Goal: Information Seeking & Learning: Learn about a topic

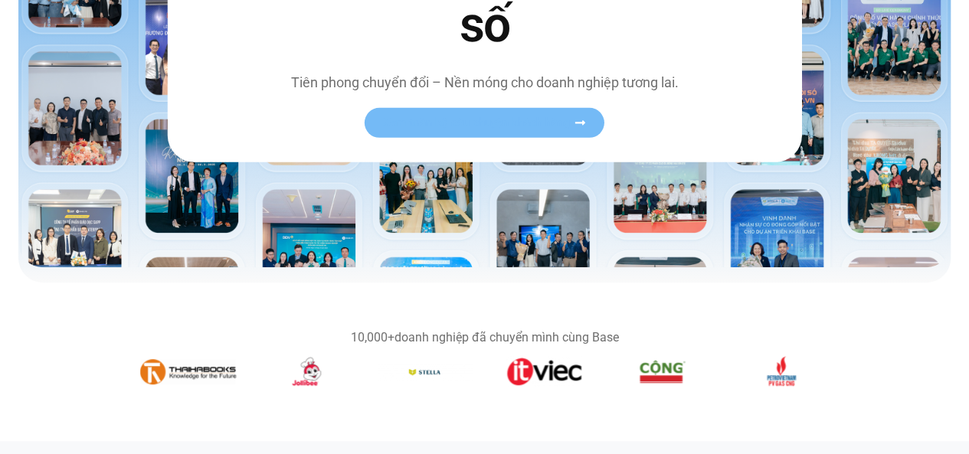
click at [496, 111] on link "Xem toàn bộ câu chuyện khách hàng" at bounding box center [485, 123] width 240 height 30
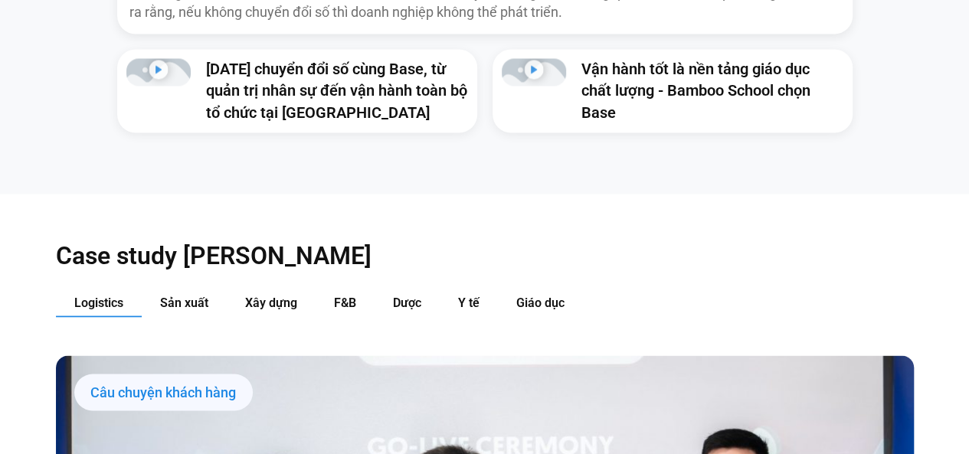
scroll to position [1348, 0]
click at [460, 294] on span "Y tế" at bounding box center [468, 301] width 21 height 15
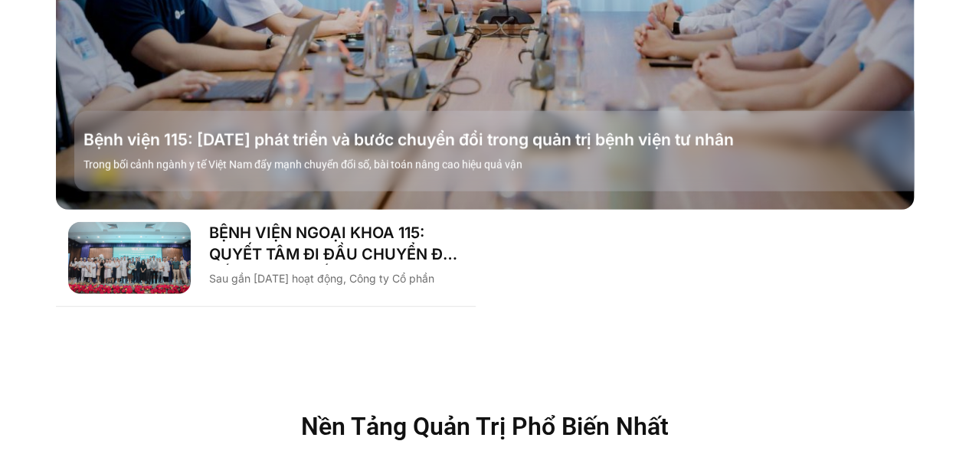
scroll to position [1976, 0]
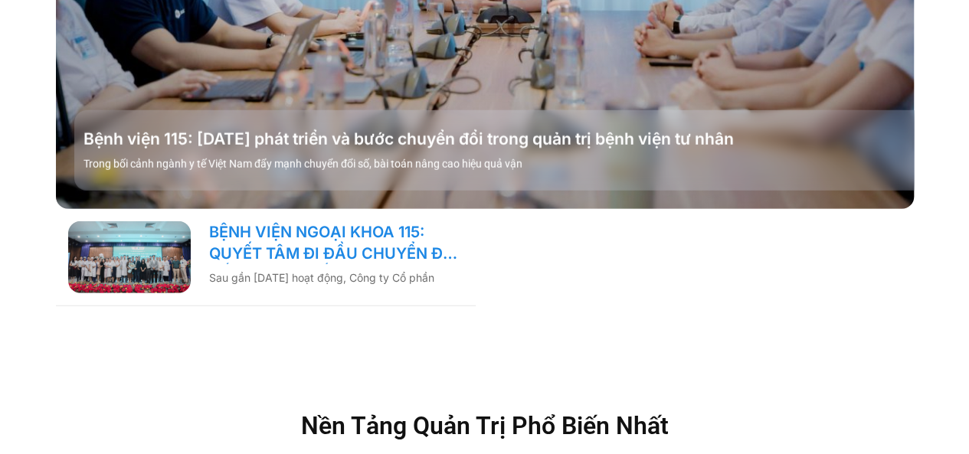
click at [326, 221] on link "BỆNH VIỆN NGOẠI KHOA 115: QUYẾT TÂM ĐI ĐẦU CHUYỂN ĐỔI SỐ NGÀNH Y TẾ!" at bounding box center [336, 242] width 254 height 43
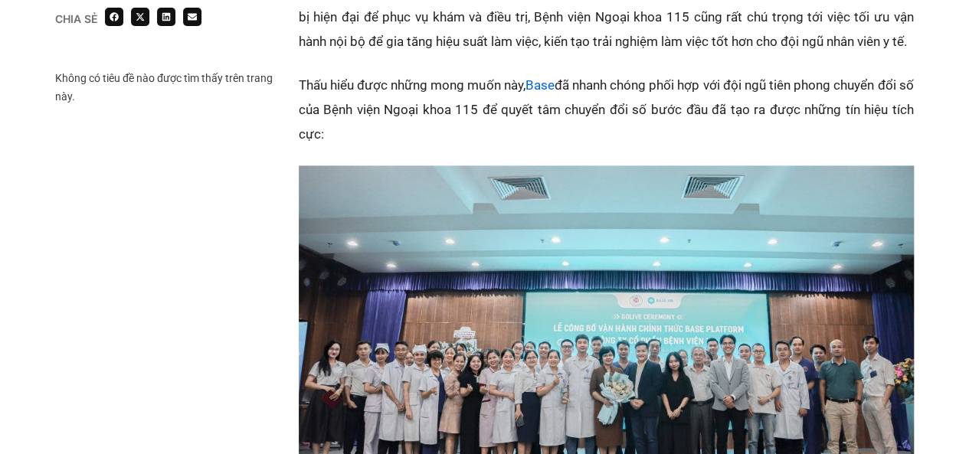
scroll to position [988, 0]
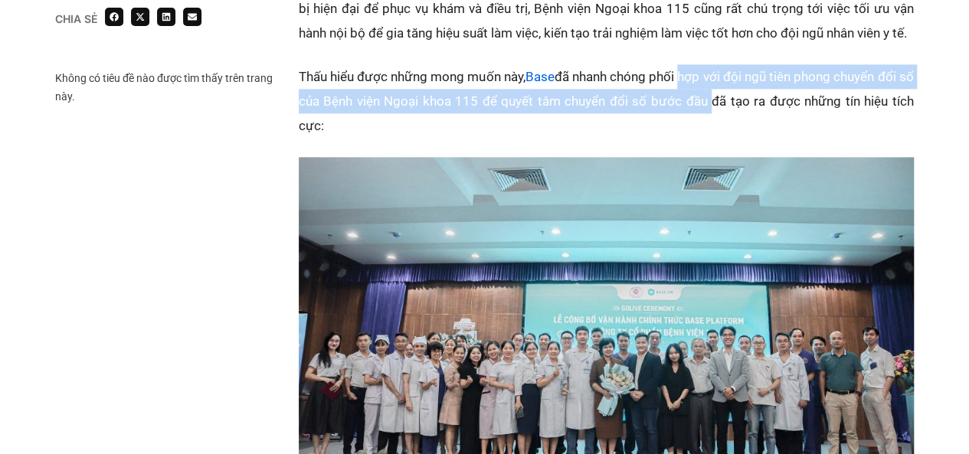
drag, startPoint x: 691, startPoint y: 67, endPoint x: 719, endPoint y: 102, distance: 44.6
click at [719, 102] on p "Thấu hiểu được những mong muốn này, Base đã nhanh chóng phối hợp với đội ngũ ti…" at bounding box center [606, 101] width 615 height 74
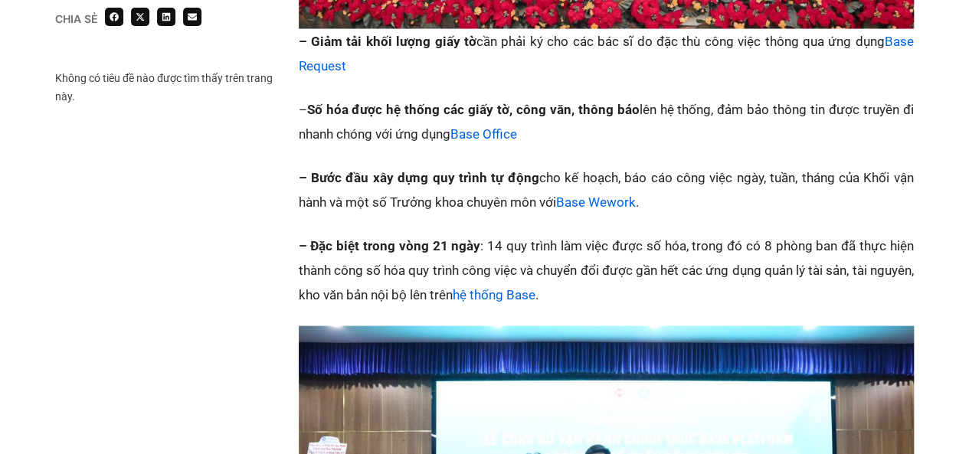
scroll to position [1475, 0]
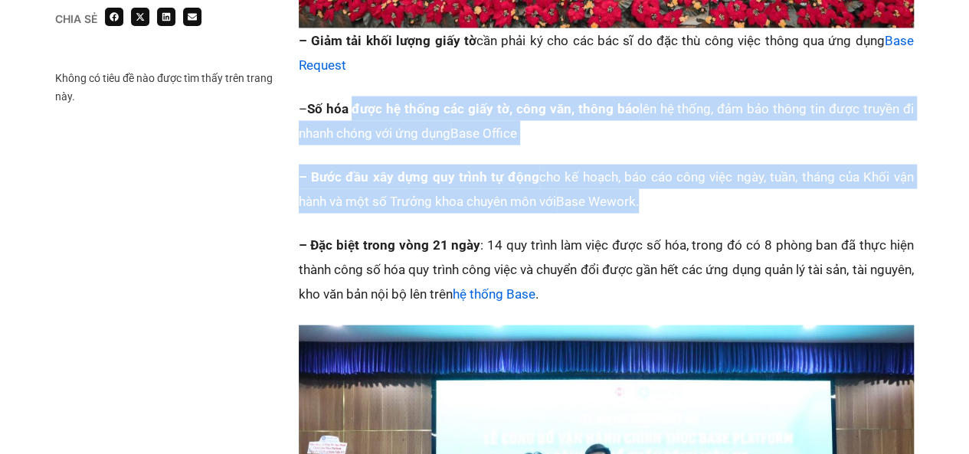
drag, startPoint x: 351, startPoint y: 108, endPoint x: 691, endPoint y: 207, distance: 354.1
click at [691, 207] on div "Sau gần [DATE] hoạt động, Công ty Cổ phần Bệnh viện 115 là một trong những hệ t…" at bounding box center [606, 197] width 615 height 1522
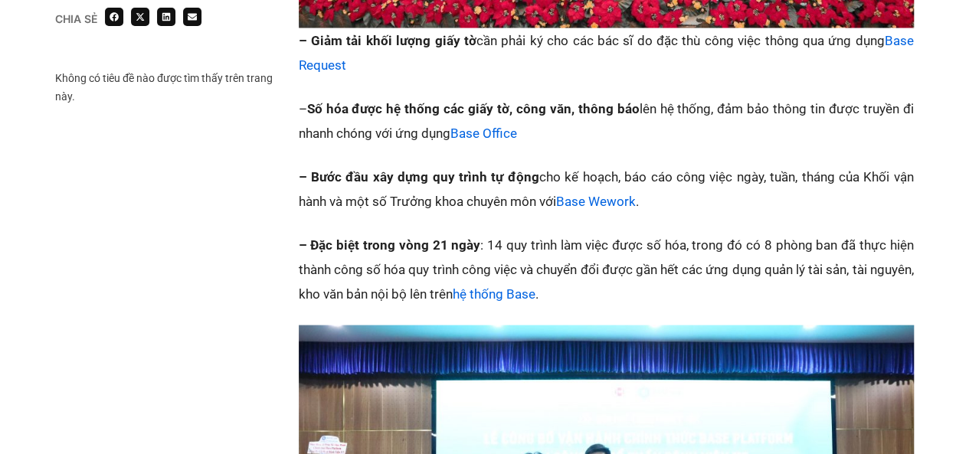
click at [617, 276] on p "– Đặc biệt trong vòng 21 ngày : 14 quy trình làm việc được số hóa, trong đó có …" at bounding box center [606, 270] width 615 height 74
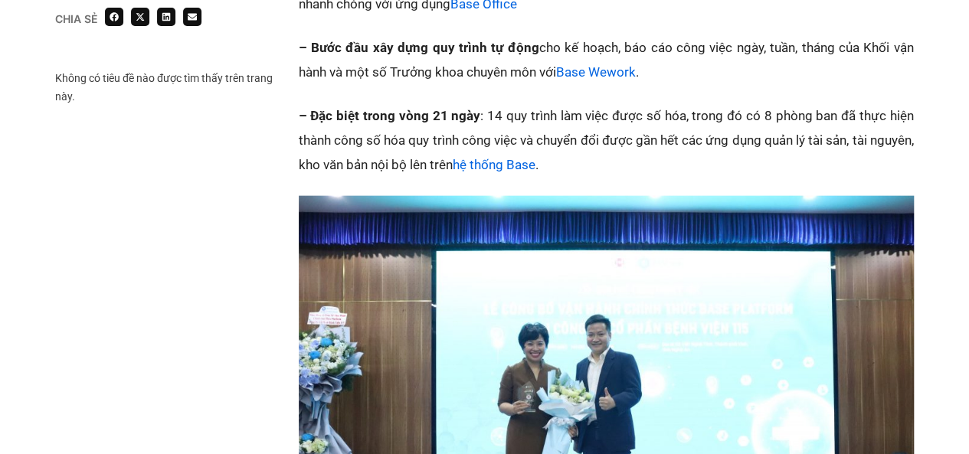
scroll to position [1603, 0]
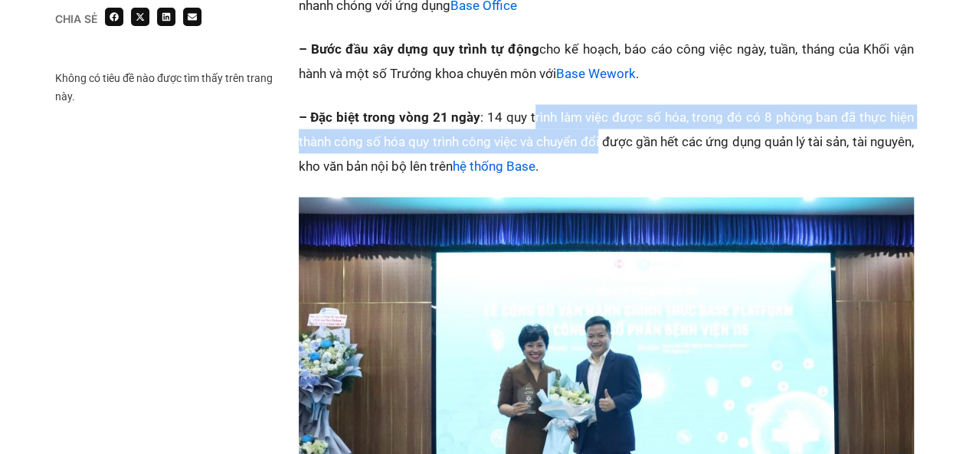
drag, startPoint x: 532, startPoint y: 116, endPoint x: 623, endPoint y: 142, distance: 94.6
click at [623, 142] on p "– Đặc biệt trong vòng 21 ngày : 14 quy trình làm việc được số hóa, trong đó có …" at bounding box center [606, 142] width 615 height 74
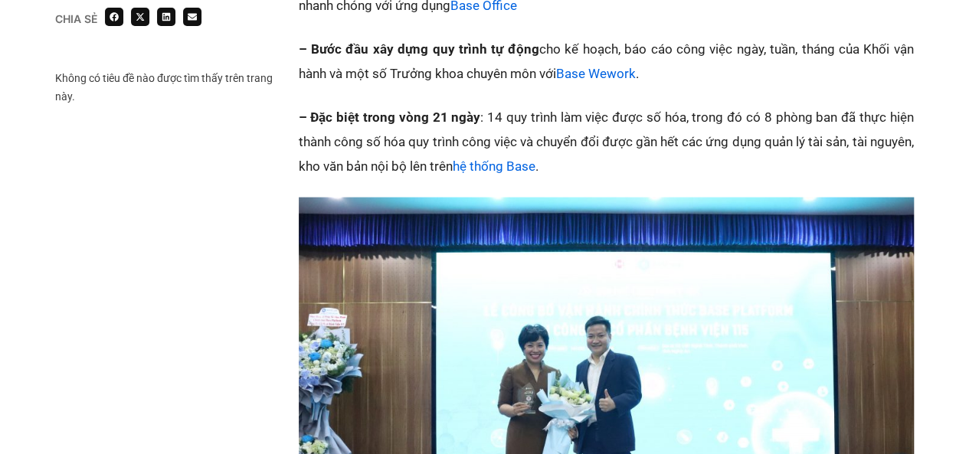
click at [611, 160] on p "– Đặc biệt trong vòng 21 ngày : 14 quy trình làm việc được số hóa, trong đó có …" at bounding box center [606, 142] width 615 height 74
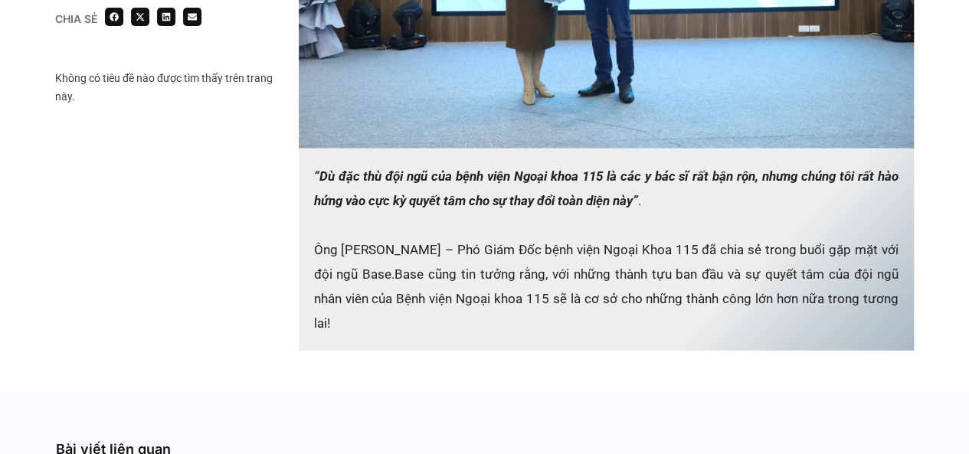
scroll to position [2061, 0]
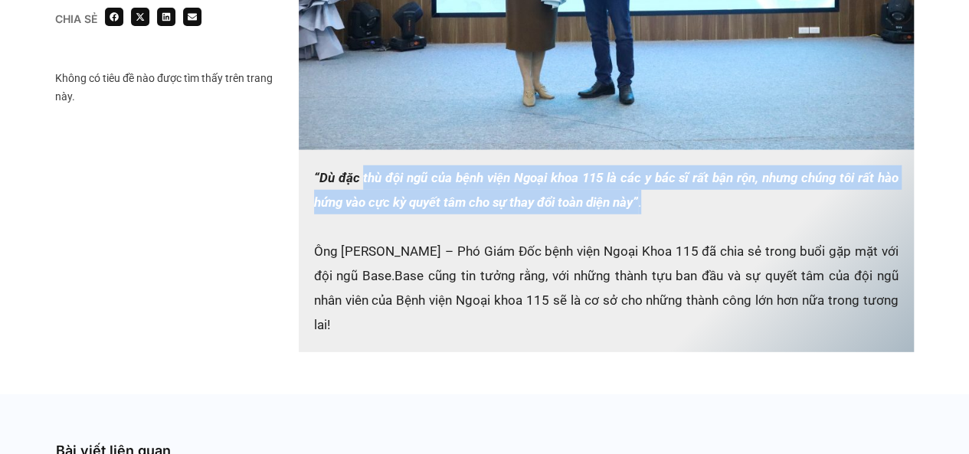
drag, startPoint x: 668, startPoint y: 200, endPoint x: 353, endPoint y: 166, distance: 316.5
click at [353, 166] on p "“Dù đặc thù đội ngũ của bệnh viện Ngoại khoa 115 là các y bác sĩ rất bận rộn, n…" at bounding box center [606, 251] width 615 height 202
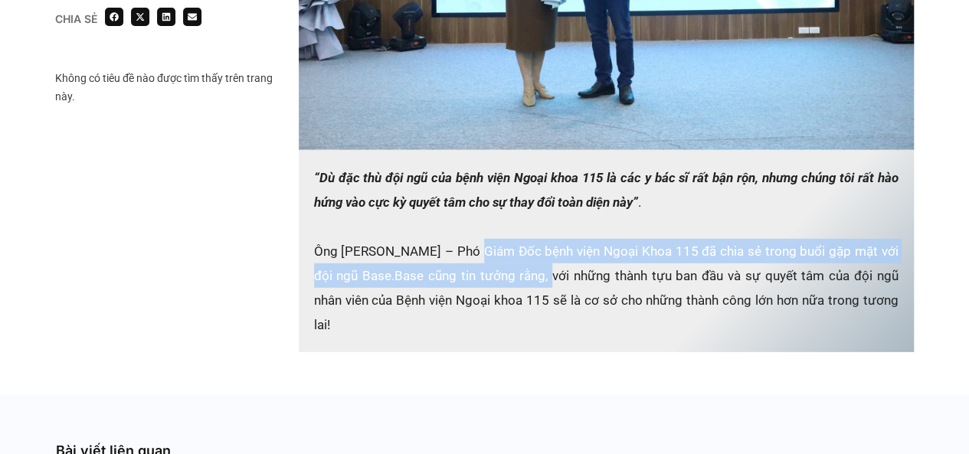
drag, startPoint x: 478, startPoint y: 261, endPoint x: 545, endPoint y: 291, distance: 73.7
click at [545, 291] on p "“Dù đặc thù đội ngũ của bệnh viện Ngoại khoa 115 là các y bác sĩ rất bận rộn, n…" at bounding box center [606, 251] width 615 height 202
